Goal: Check status: Check status

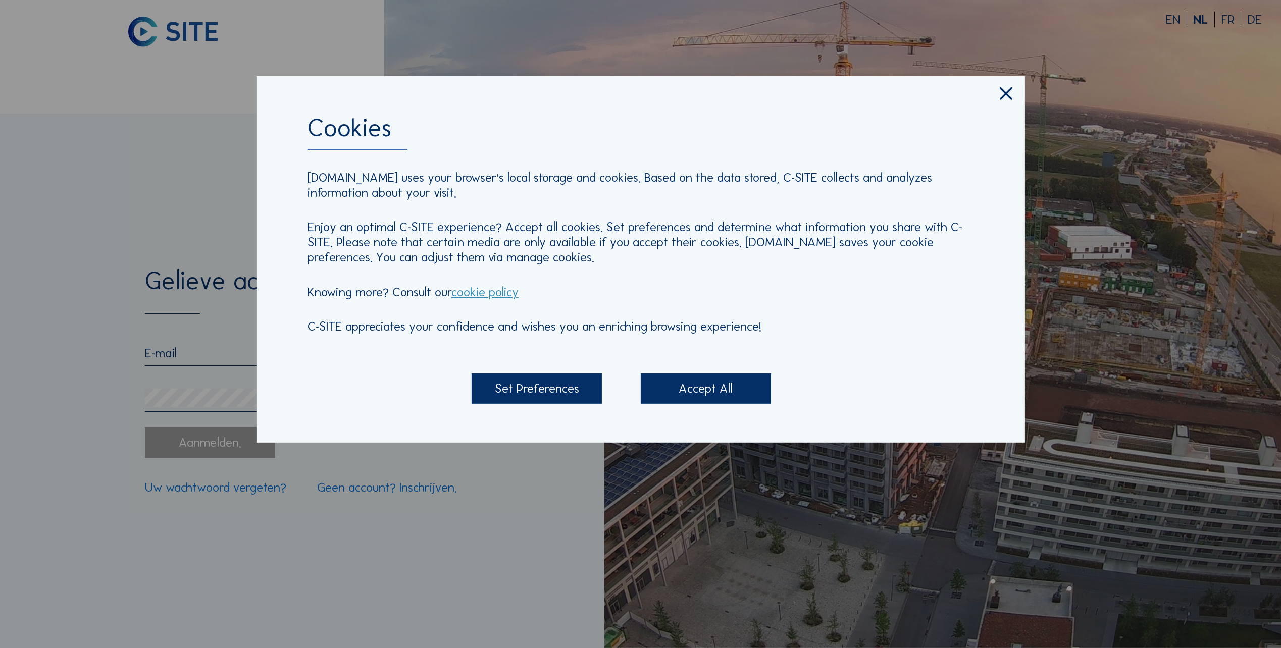
click at [702, 388] on div "Accept All" at bounding box center [706, 388] width 131 height 30
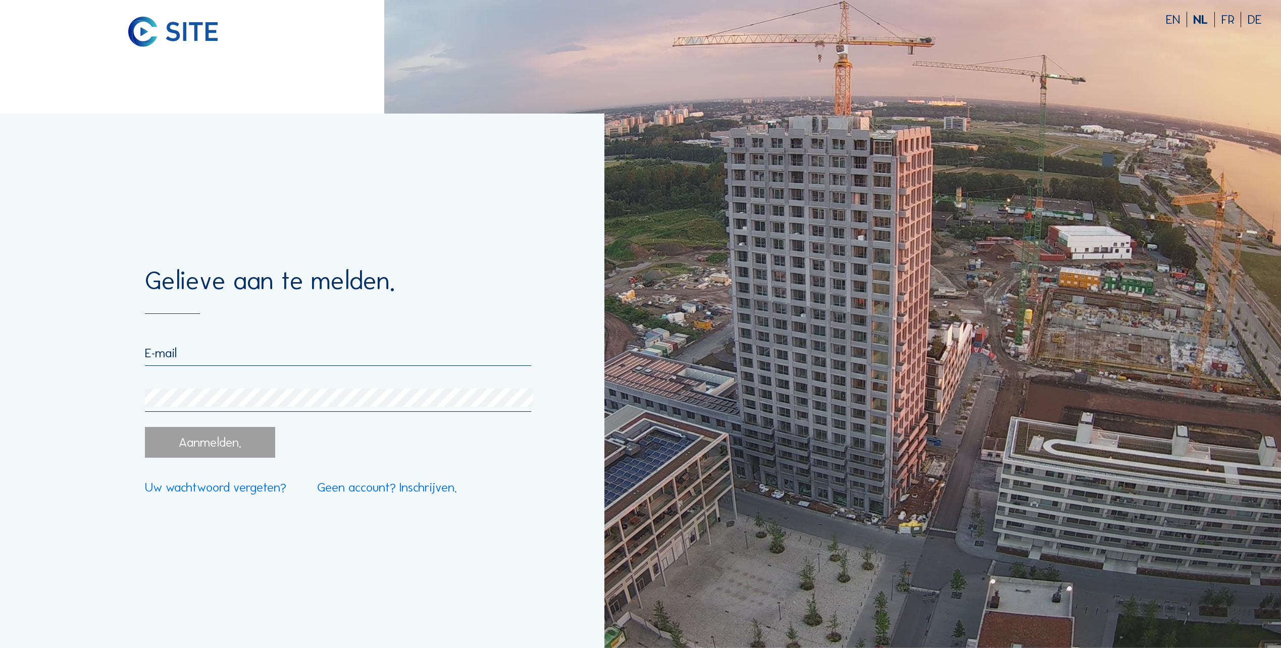
drag, startPoint x: 219, startPoint y: 357, endPoint x: 216, endPoint y: 353, distance: 5.5
click at [219, 357] on input "email" at bounding box center [338, 353] width 386 height 16
type input "[PERSON_NAME][EMAIL_ADDRESS][DOMAIN_NAME]"
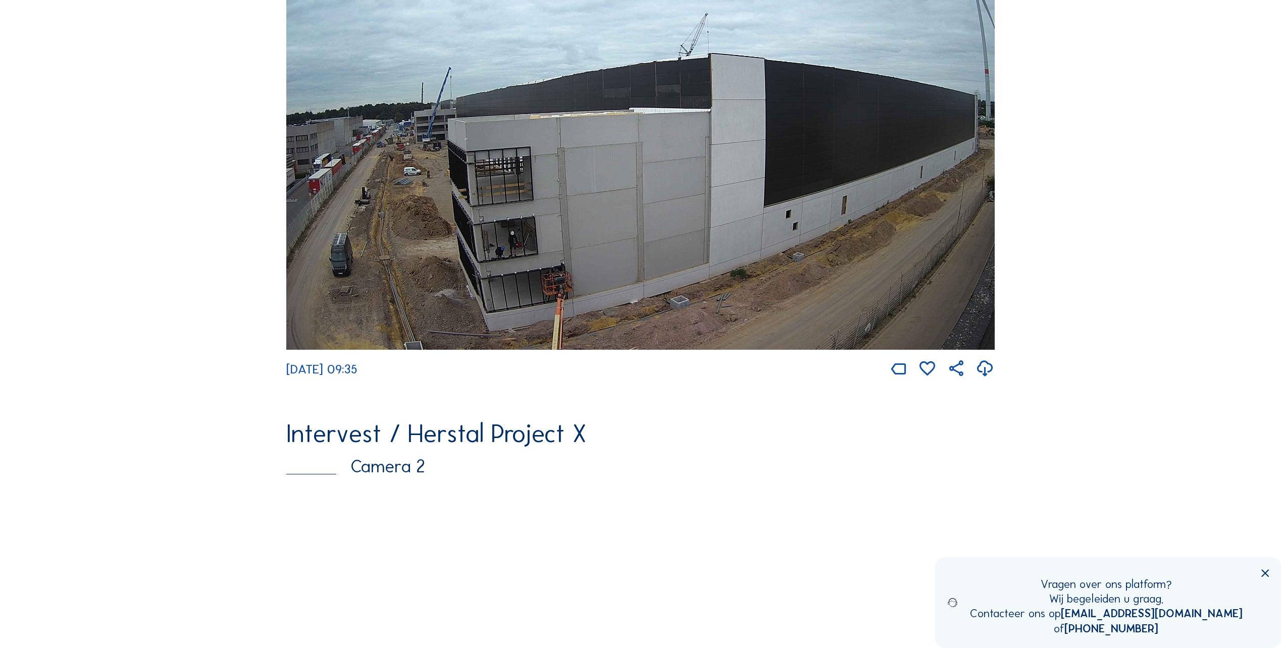
scroll to position [252, 0]
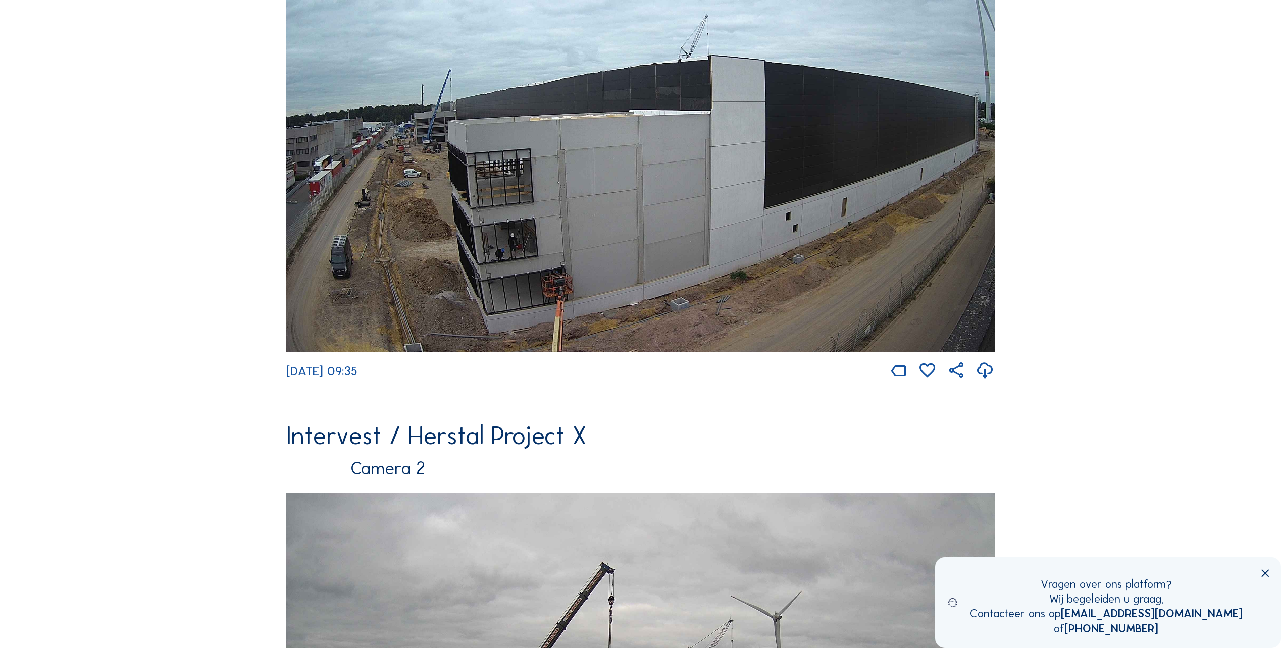
click at [424, 182] on img at bounding box center [640, 152] width 708 height 400
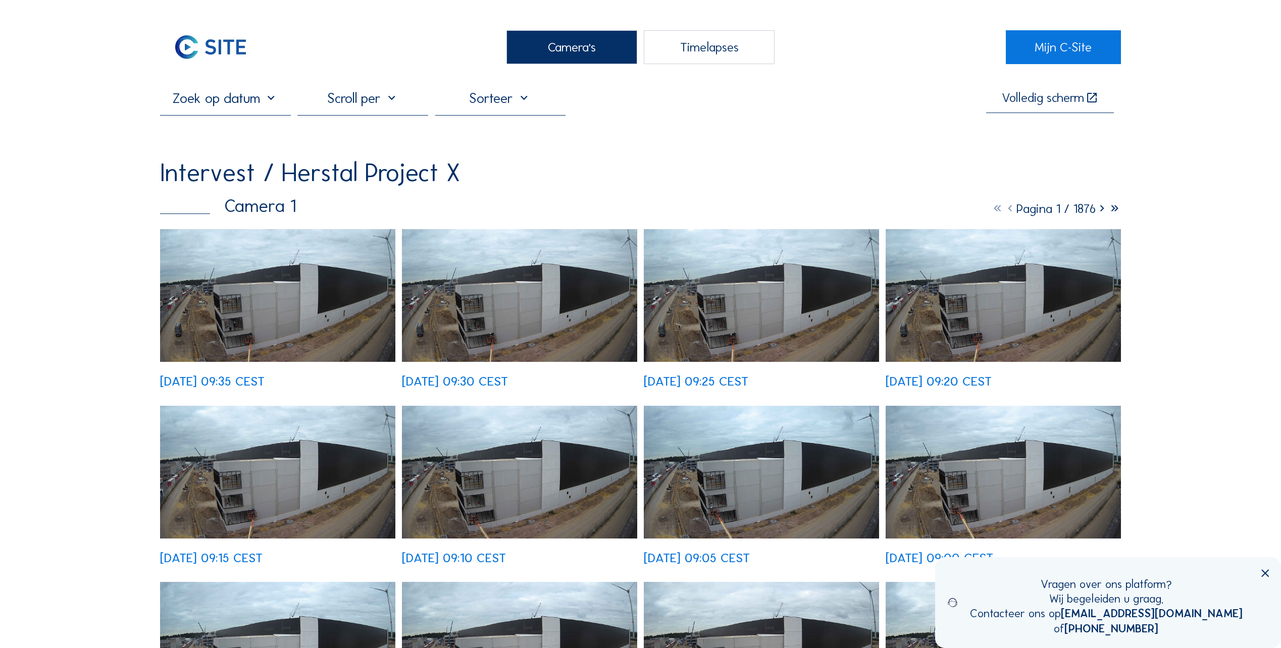
click at [233, 289] on img at bounding box center [277, 295] width 235 height 133
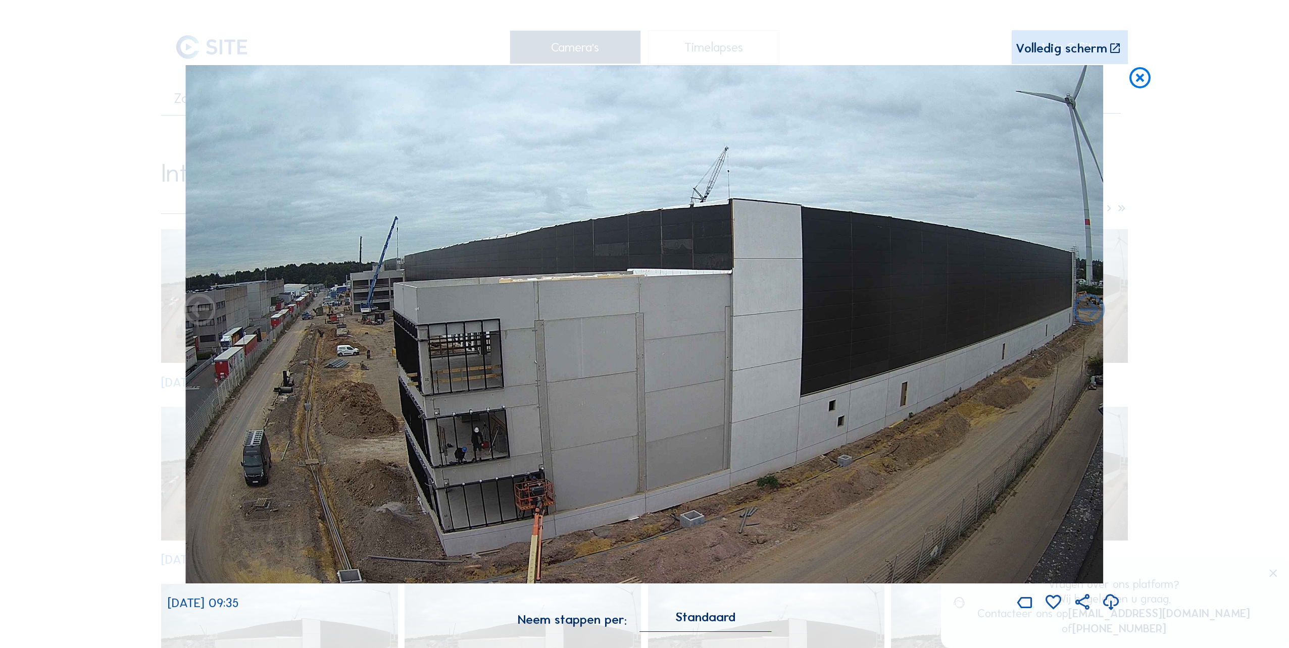
click at [381, 322] on img at bounding box center [644, 324] width 917 height 519
click at [1057, 44] on div "Volledig scherm" at bounding box center [1060, 48] width 91 height 13
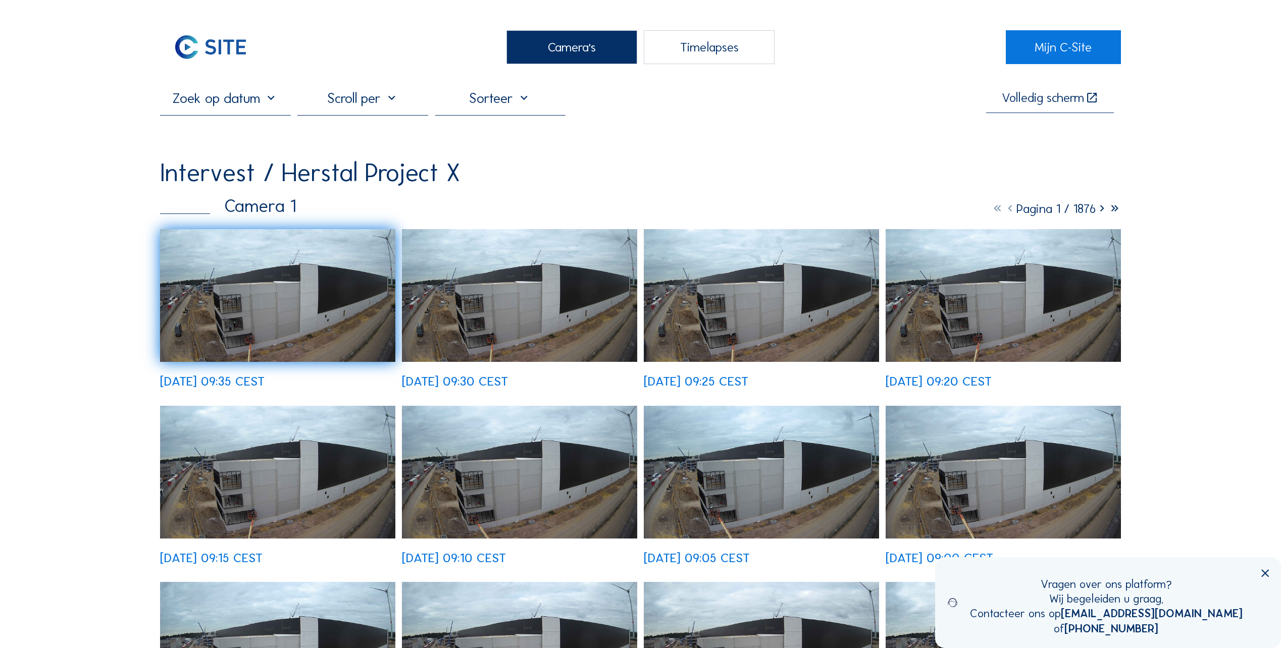
click at [324, 302] on img at bounding box center [277, 295] width 235 height 133
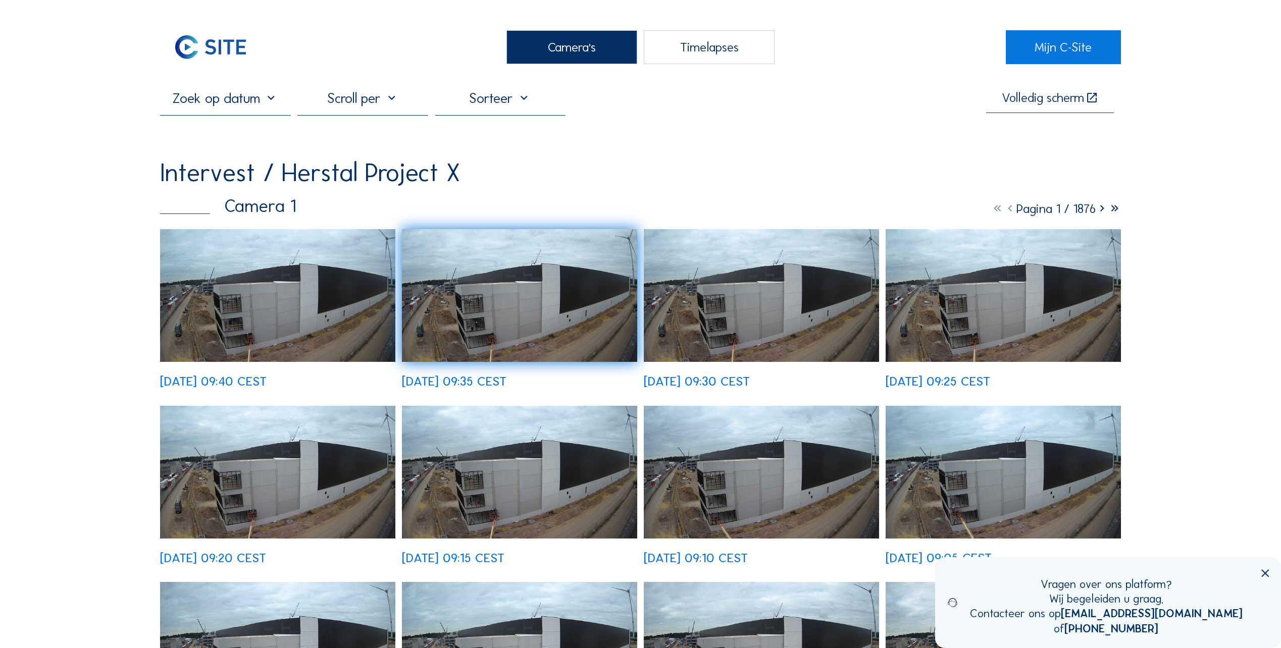
click at [276, 309] on img at bounding box center [277, 295] width 235 height 133
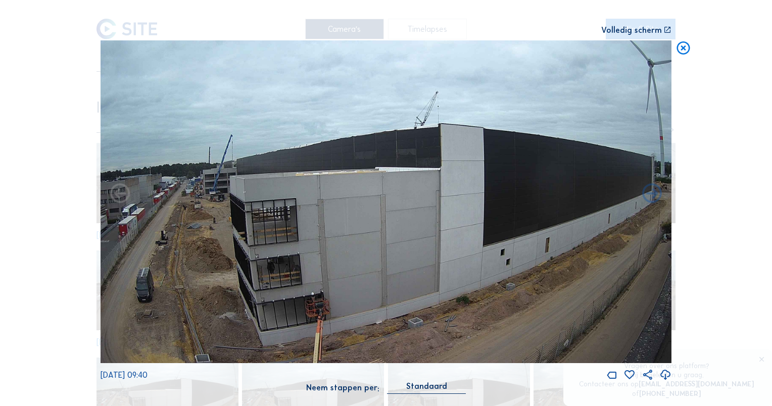
click at [244, 215] on img at bounding box center [385, 201] width 571 height 323
click at [643, 34] on div "Volledig scherm" at bounding box center [631, 30] width 61 height 8
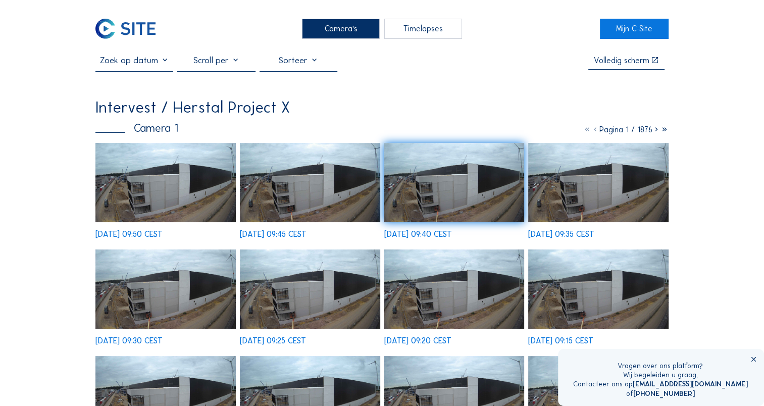
click at [200, 178] on img at bounding box center [165, 182] width 140 height 79
